Goal: Obtain resource: Obtain resource

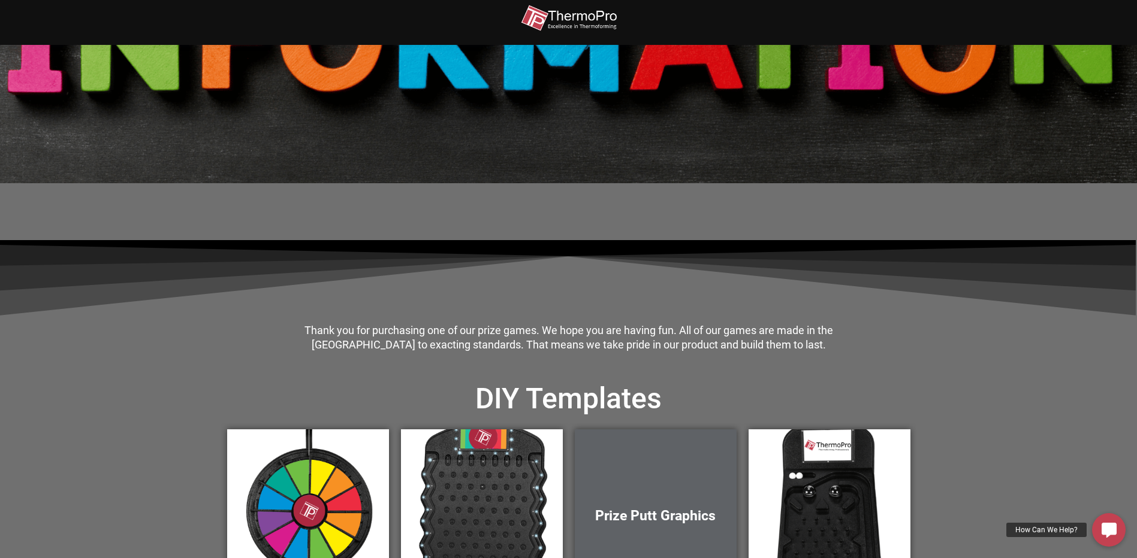
scroll to position [240, 0]
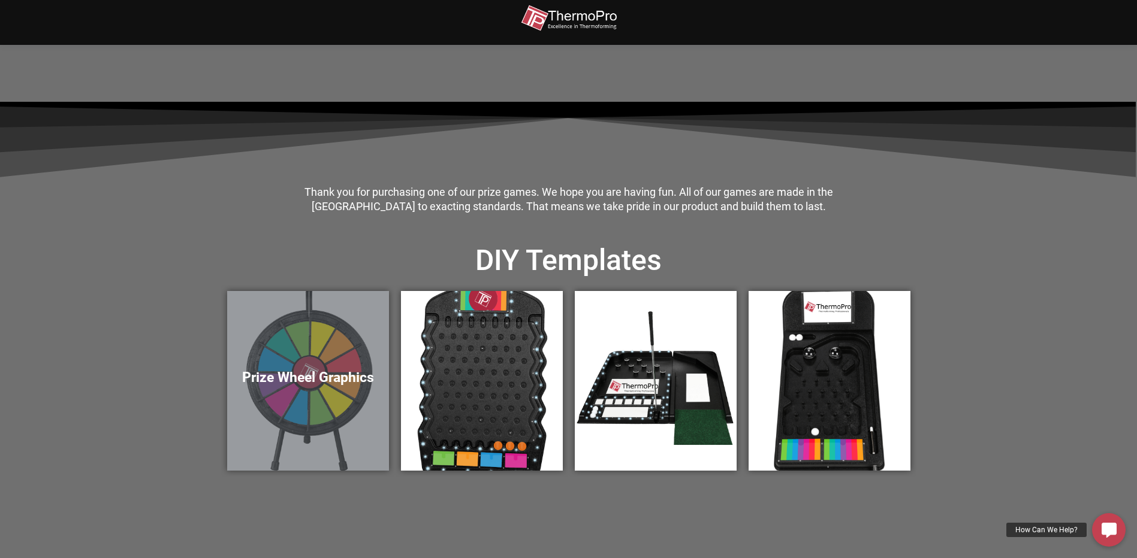
click at [335, 380] on h5 "Prize Wheel Graphics" at bounding box center [308, 378] width 138 height 17
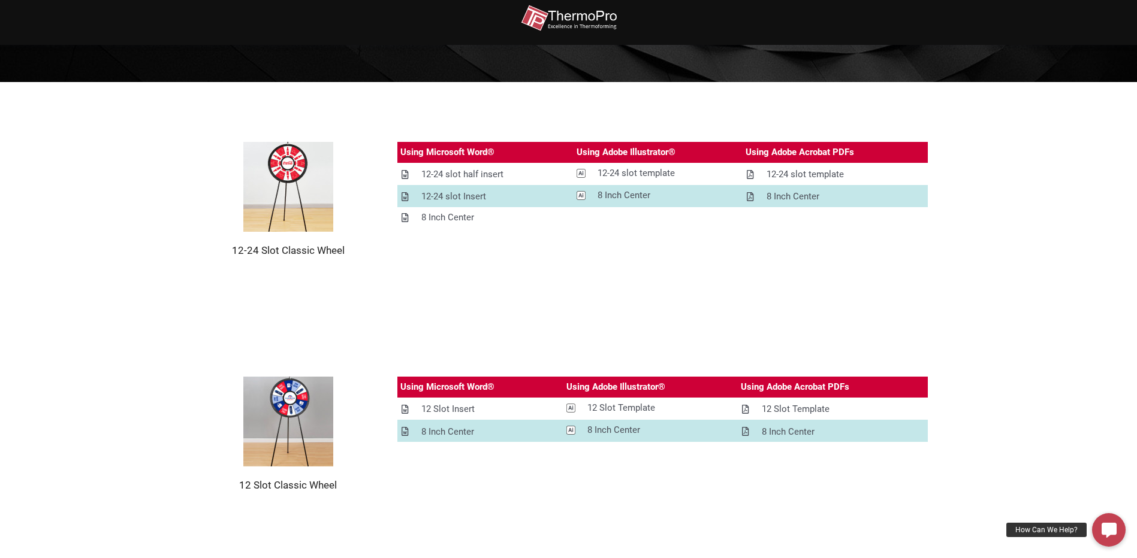
scroll to position [180, 0]
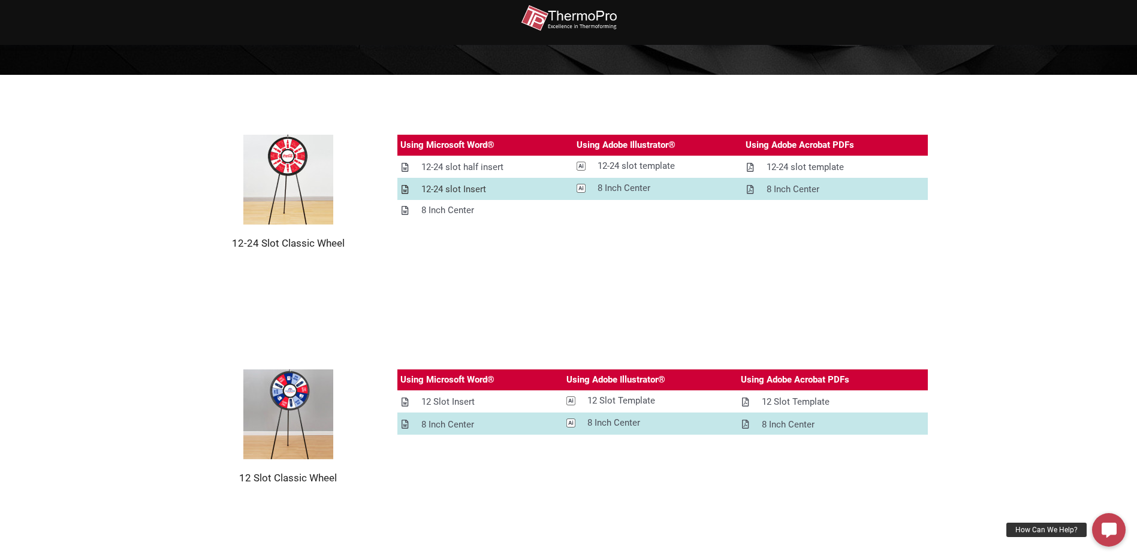
click at [463, 190] on div "12-24 slot Insert" at bounding box center [453, 189] width 65 height 15
click at [484, 189] on div "12-24 slot Insert" at bounding box center [453, 189] width 65 height 15
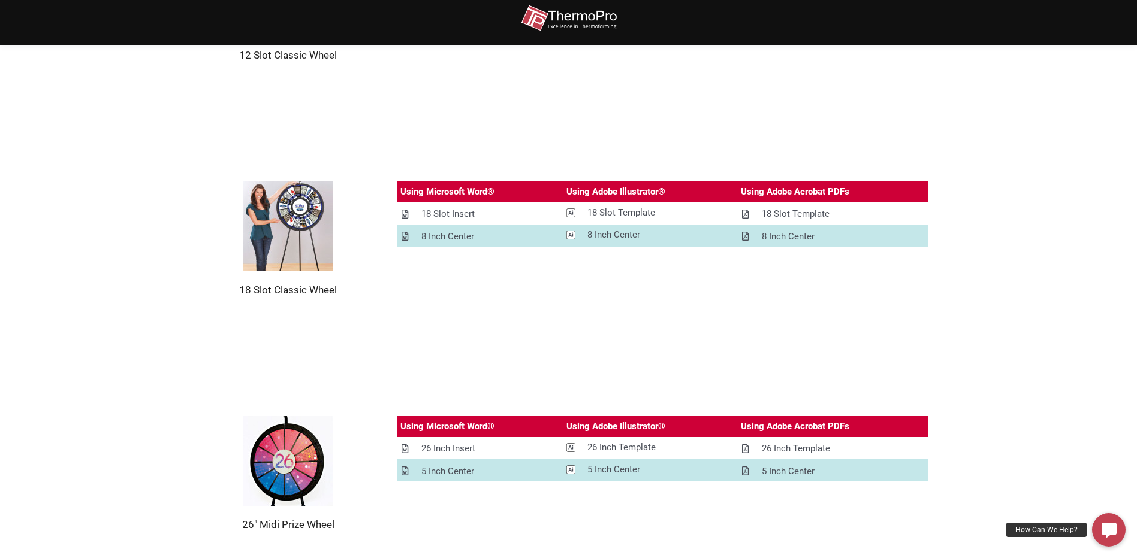
scroll to position [659, 0]
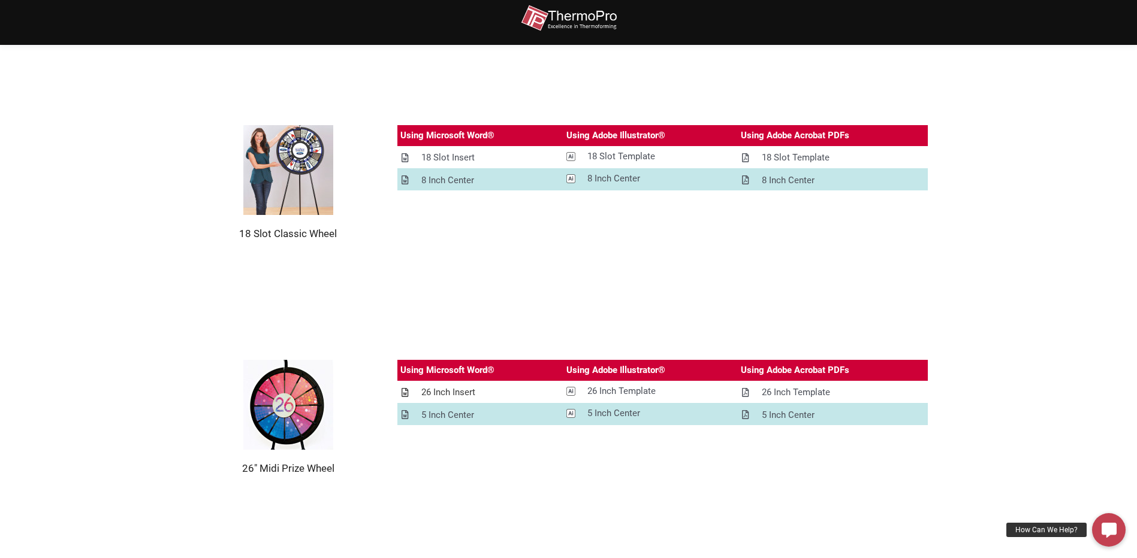
click at [457, 394] on div "26 Inch Insert" at bounding box center [448, 392] width 54 height 15
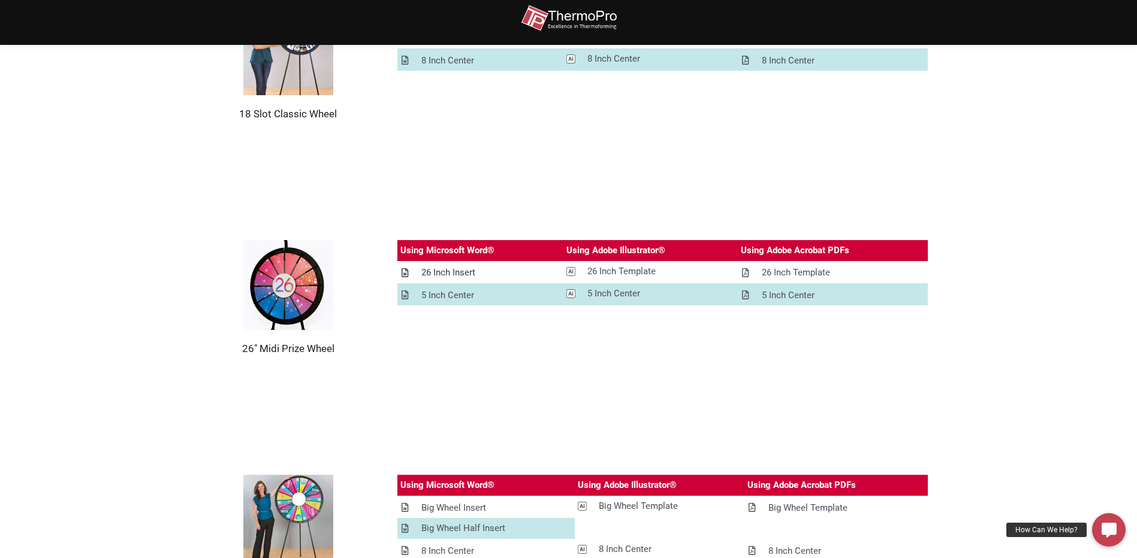
scroll to position [839, 0]
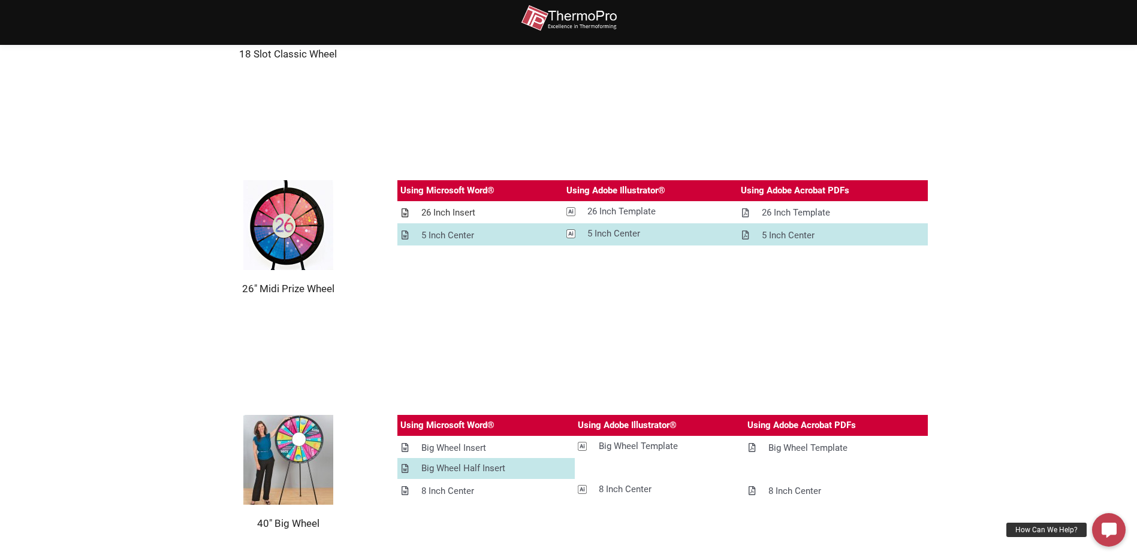
click at [447, 212] on div "26 Inch Insert" at bounding box center [448, 213] width 54 height 15
